Goal: Information Seeking & Learning: Find specific page/section

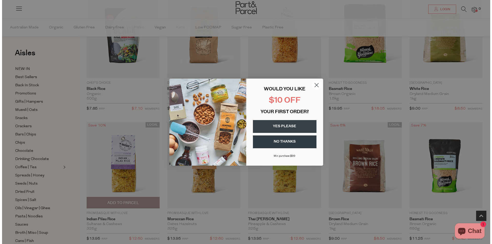
scroll to position [206, 0]
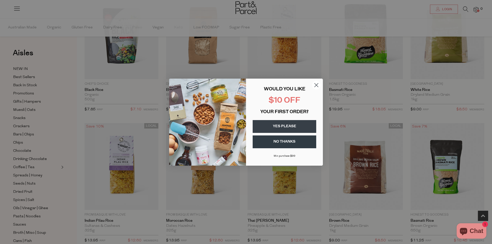
click at [316, 85] on circle "Close dialog" at bounding box center [316, 85] width 8 height 8
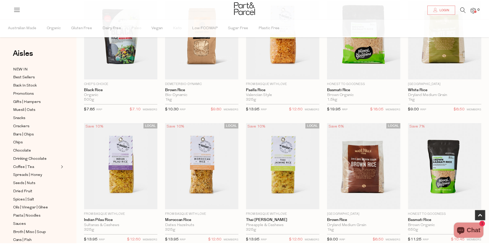
scroll to position [205, 0]
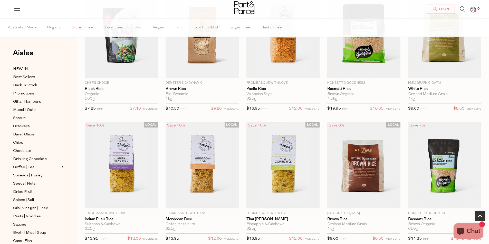
click at [73, 25] on span "Gluten Free" at bounding box center [82, 28] width 21 height 18
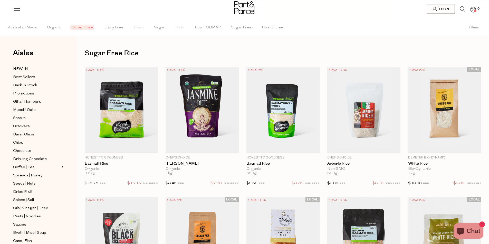
click at [81, 28] on span "Gluten Free" at bounding box center [82, 27] width 24 height 5
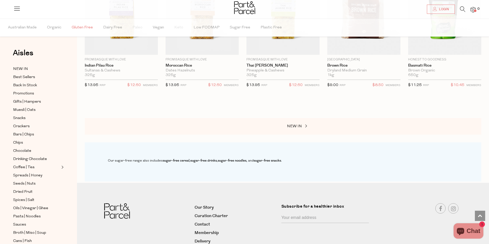
scroll to position [390, 0]
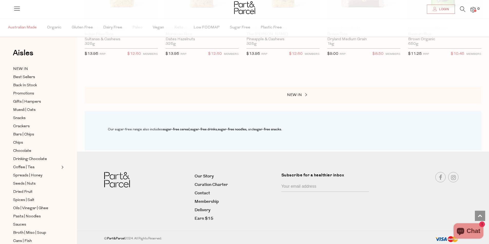
click at [17, 26] on span "Australian Made" at bounding box center [22, 28] width 29 height 18
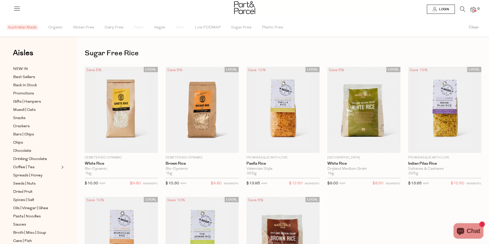
click at [17, 8] on icon at bounding box center [16, 8] width 7 height 7
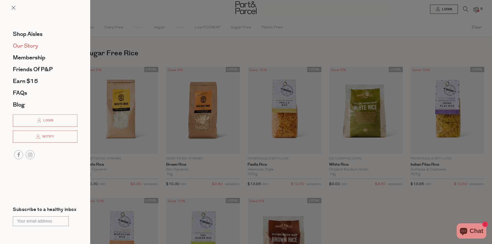
click at [21, 45] on span "Our Story" at bounding box center [25, 46] width 25 height 8
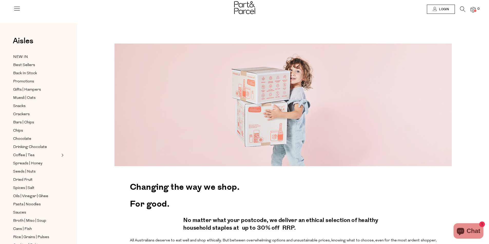
click at [460, 9] on icon at bounding box center [462, 9] width 5 height 6
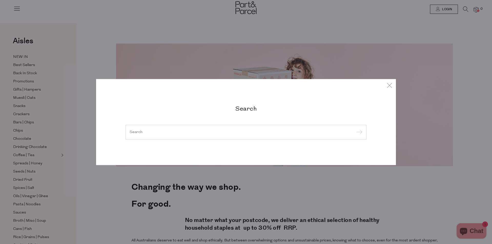
click at [158, 135] on div at bounding box center [246, 132] width 241 height 15
click at [155, 132] on input "search" at bounding box center [246, 132] width 233 height 4
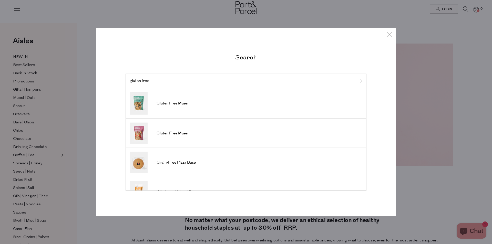
type input "gluten free"
click at [355, 77] on input "submit" at bounding box center [359, 81] width 8 height 8
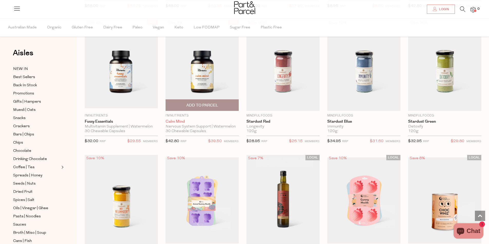
scroll to position [615, 0]
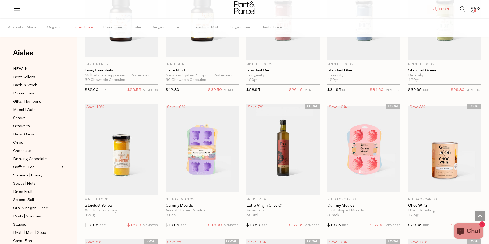
click at [75, 27] on span "Gluten Free" at bounding box center [82, 28] width 21 height 18
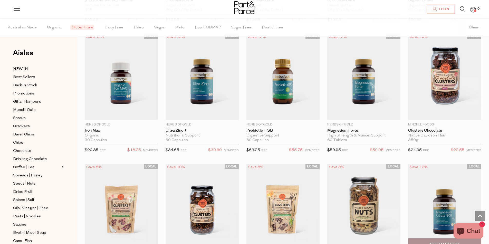
scroll to position [1003, 0]
